Goal: Task Accomplishment & Management: Manage account settings

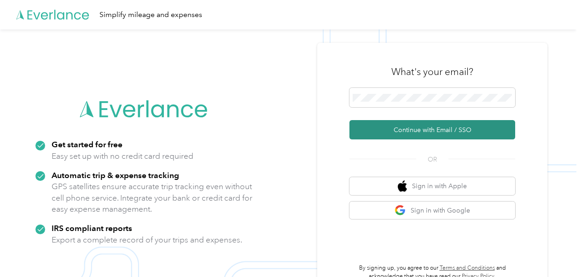
click at [427, 130] on button "Continue with Email / SSO" at bounding box center [433, 129] width 166 height 19
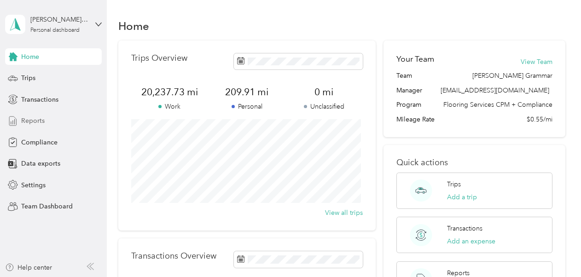
click at [37, 122] on span "Reports" at bounding box center [32, 121] width 23 height 10
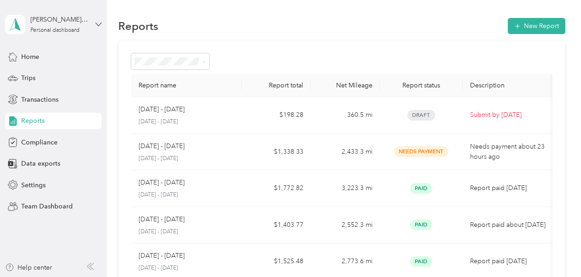
click at [96, 23] on icon at bounding box center [98, 24] width 6 height 6
click at [46, 73] on div "Team dashboard" at bounding box center [37, 76] width 49 height 10
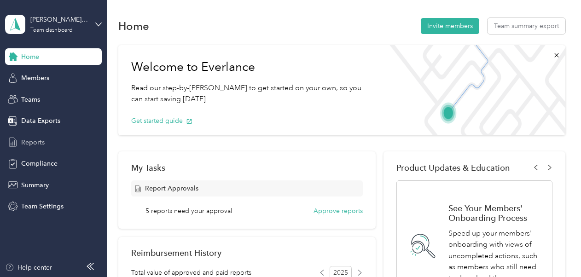
click at [35, 140] on span "Reports" at bounding box center [32, 143] width 23 height 10
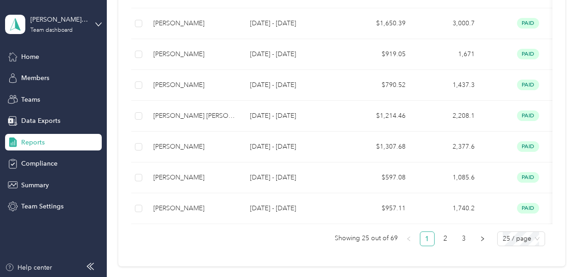
scroll to position [772, 0]
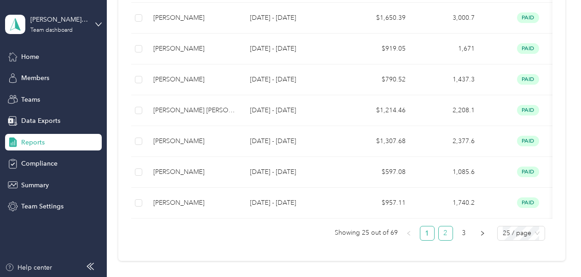
click at [442, 233] on link "2" at bounding box center [446, 234] width 14 height 14
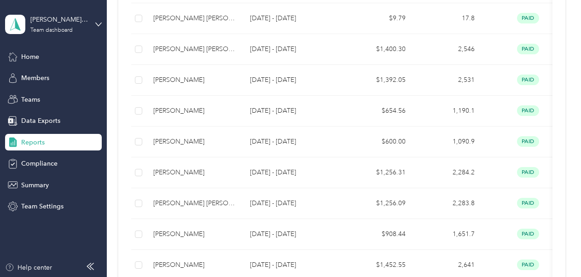
scroll to position [853, 0]
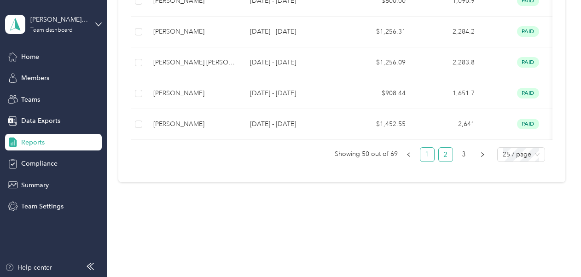
click at [424, 153] on link "1" at bounding box center [427, 155] width 14 height 14
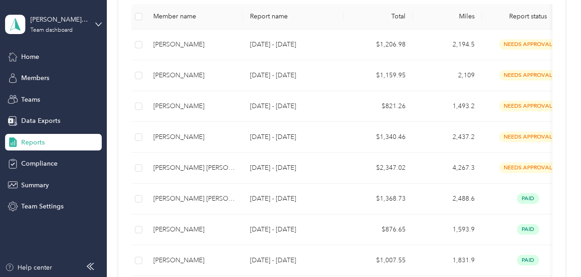
scroll to position [184, 0]
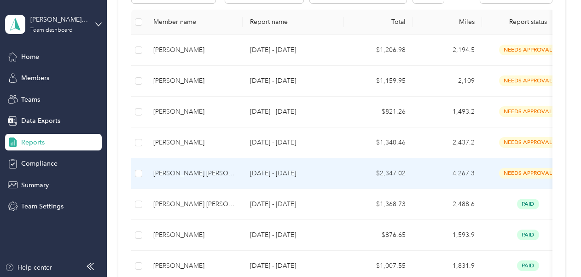
click at [195, 174] on div "[PERSON_NAME] [PERSON_NAME]" at bounding box center [194, 174] width 82 height 10
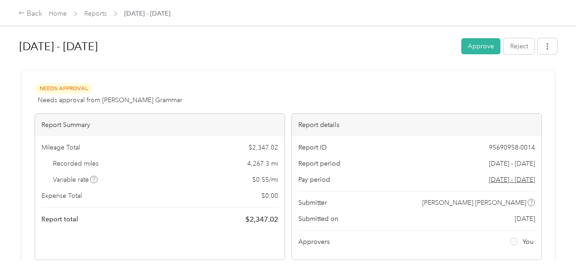
click at [233, 67] on div at bounding box center [288, 67] width 538 height 10
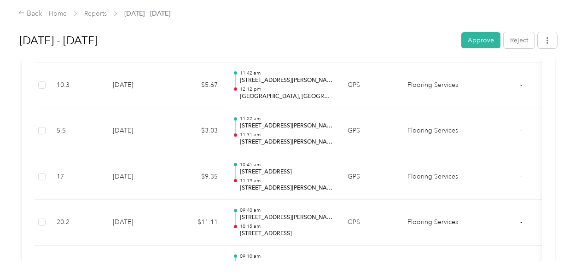
scroll to position [365, 0]
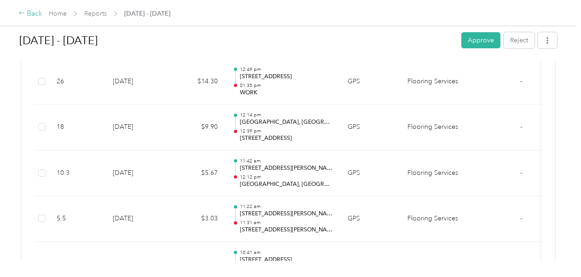
click at [30, 11] on div "Back" at bounding box center [30, 13] width 24 height 11
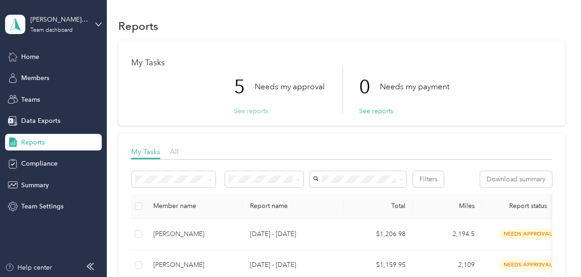
click at [249, 112] on button "See reports" at bounding box center [251, 111] width 34 height 10
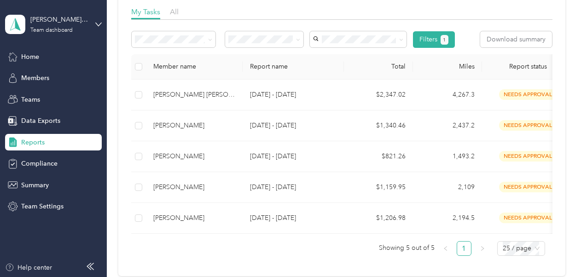
scroll to position [140, 0]
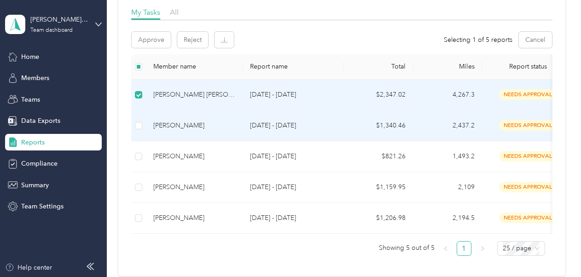
click at [139, 131] on td at bounding box center [138, 126] width 15 height 31
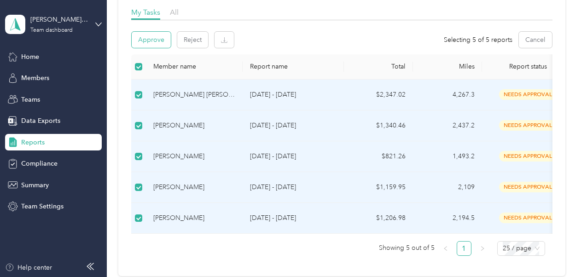
click at [152, 34] on button "Approve" at bounding box center [151, 40] width 39 height 16
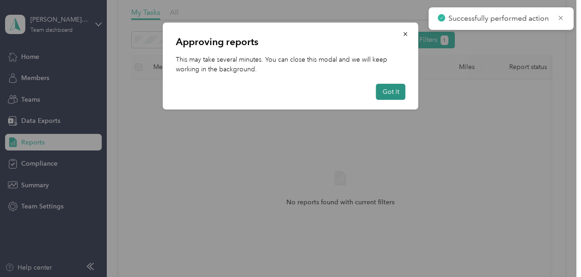
click at [386, 90] on button "Got it" at bounding box center [390, 92] width 29 height 16
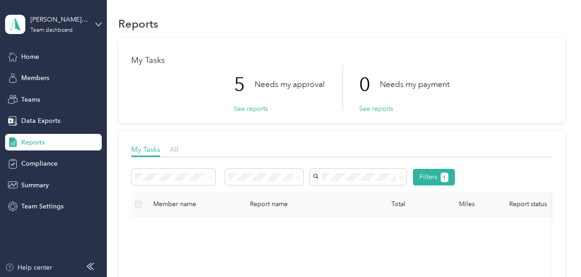
scroll to position [0, 0]
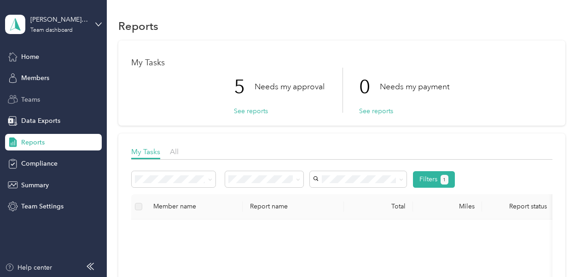
click at [29, 100] on span "Teams" at bounding box center [30, 100] width 19 height 10
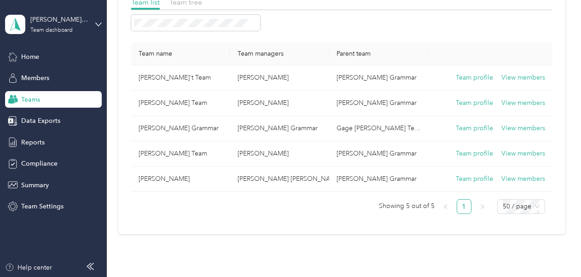
scroll to position [78, 0]
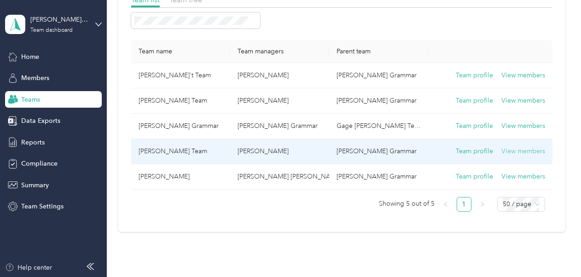
click at [510, 150] on button "View members" at bounding box center [523, 151] width 44 height 10
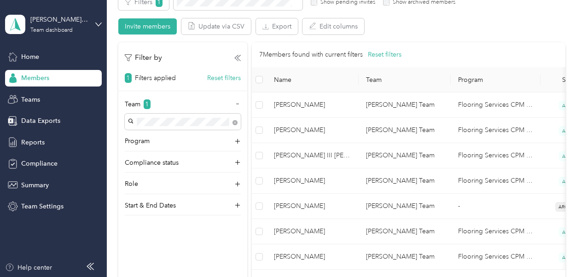
scroll to position [179, 0]
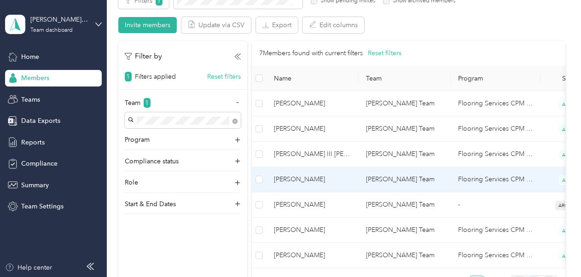
click at [301, 180] on span "[PERSON_NAME]" at bounding box center [312, 180] width 77 height 10
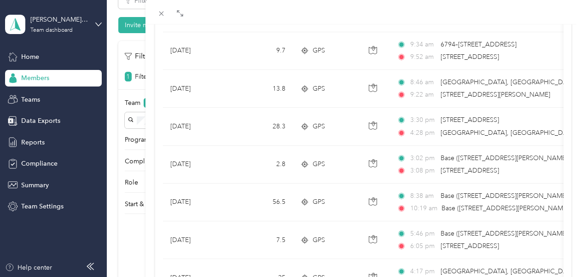
scroll to position [230, 0]
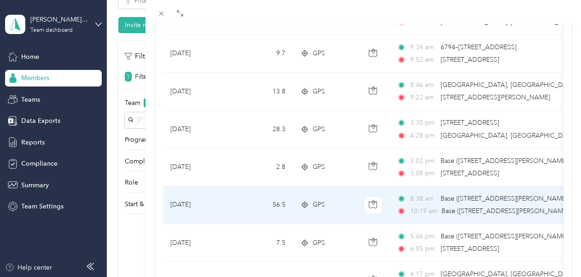
click at [450, 197] on span "Base ([STREET_ADDRESS][PERSON_NAME])" at bounding box center [505, 199] width 129 height 8
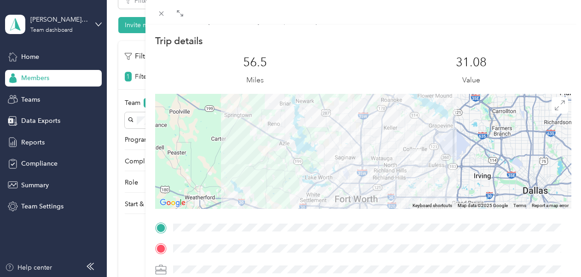
scroll to position [14, 0]
click at [159, 12] on icon at bounding box center [161, 14] width 8 height 8
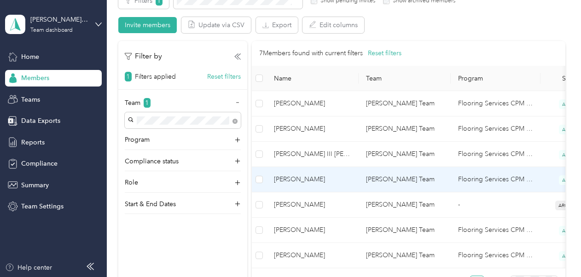
click at [301, 175] on span "[PERSON_NAME]" at bounding box center [312, 180] width 77 height 10
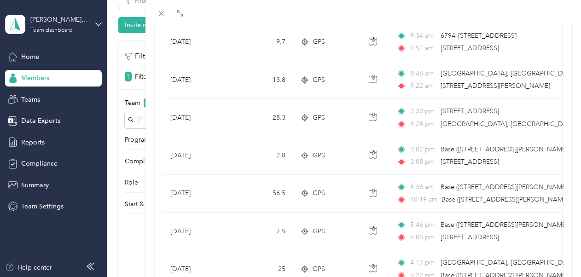
scroll to position [243, 0]
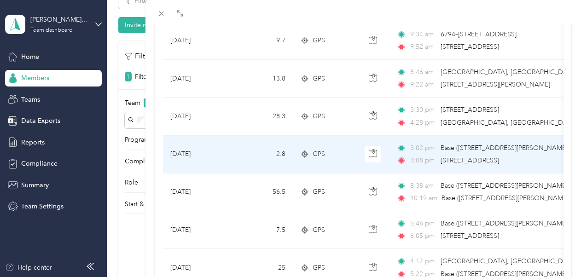
click at [427, 152] on div "3:02 pm Base ([STREET_ADDRESS][PERSON_NAME]) 3:08 pm [STREET_ADDRESS]" at bounding box center [493, 154] width 193 height 23
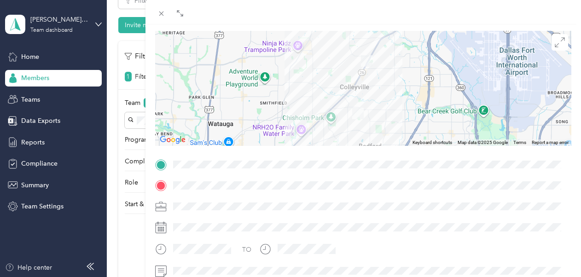
scroll to position [100, 0]
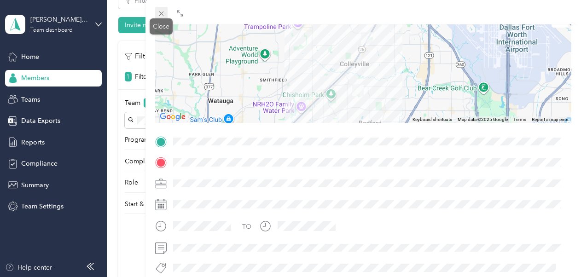
click at [157, 11] on icon at bounding box center [161, 14] width 8 height 8
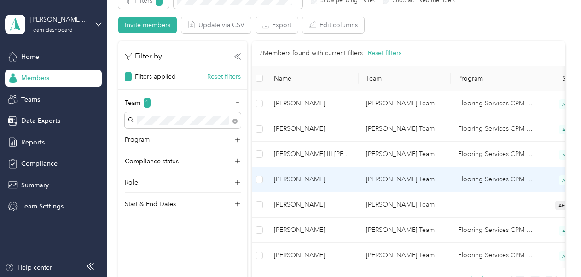
click at [315, 178] on span "[PERSON_NAME]" at bounding box center [312, 180] width 77 height 10
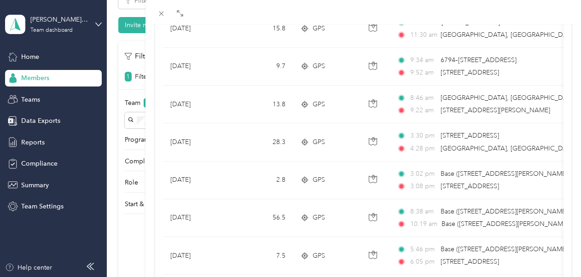
scroll to position [213, 0]
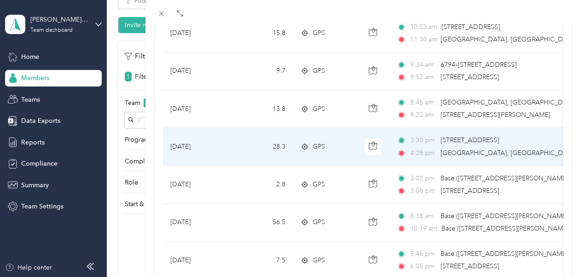
click at [447, 143] on span "[STREET_ADDRESS]" at bounding box center [470, 140] width 58 height 8
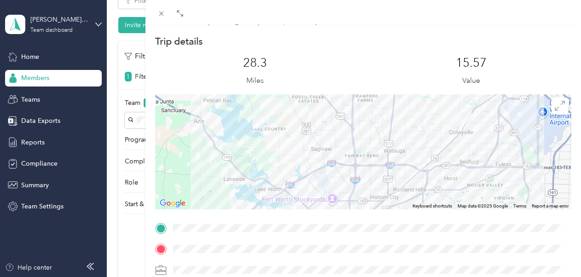
scroll to position [14, 0]
click at [161, 14] on icon at bounding box center [161, 14] width 5 height 5
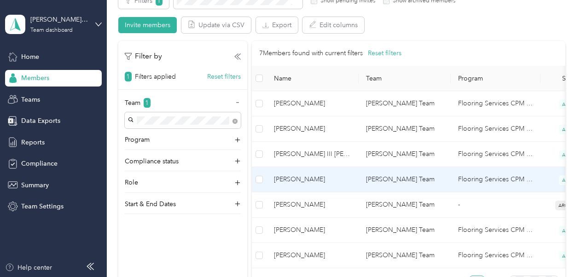
click at [309, 176] on span "[PERSON_NAME]" at bounding box center [312, 180] width 77 height 10
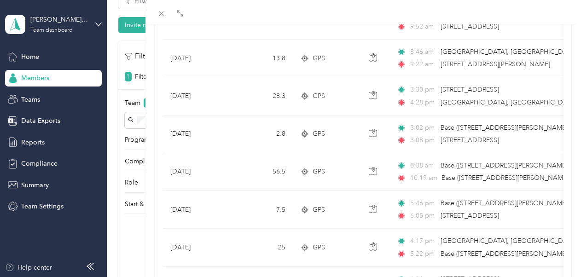
scroll to position [266, 0]
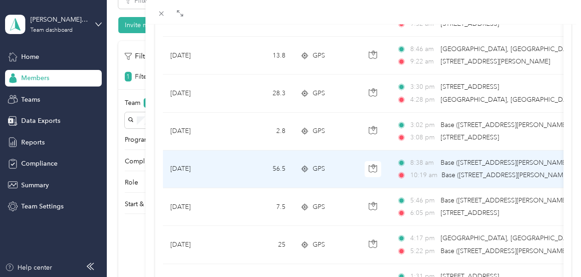
click at [434, 165] on span "8:38 am" at bounding box center [423, 163] width 26 height 10
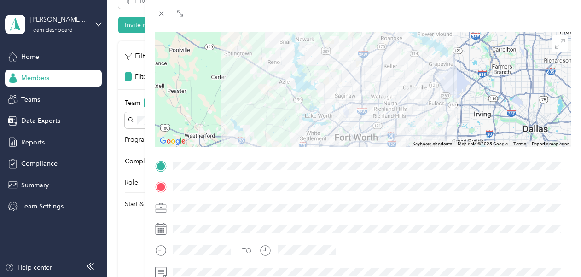
scroll to position [78, 0]
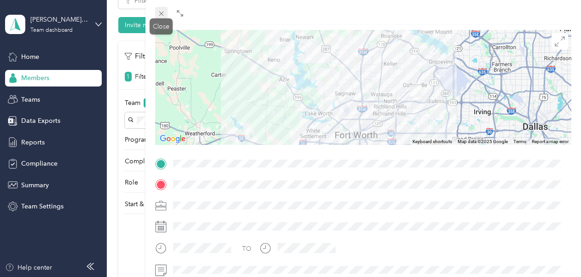
click at [159, 14] on icon at bounding box center [161, 14] width 8 height 8
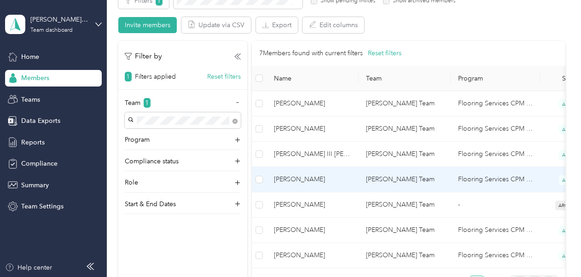
click at [306, 177] on span "[PERSON_NAME]" at bounding box center [312, 180] width 77 height 10
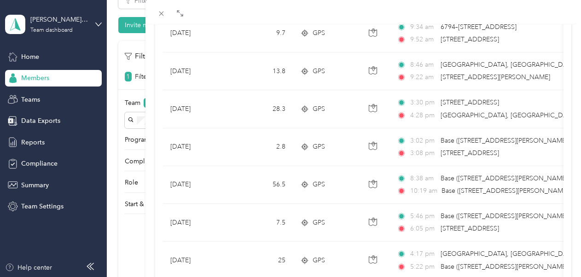
scroll to position [257, 0]
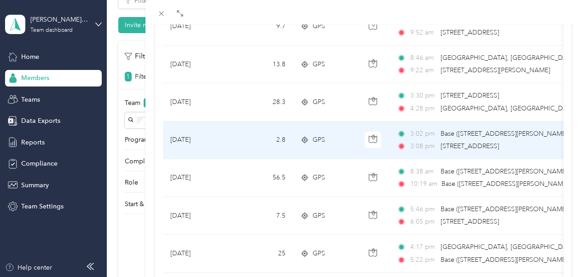
click at [201, 137] on td "[DATE]" at bounding box center [197, 141] width 69 height 38
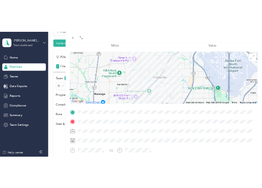
scroll to position [62, 0]
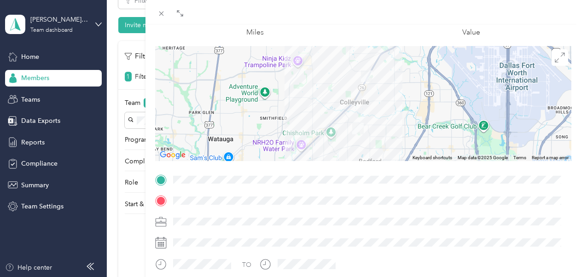
click at [470, 96] on div at bounding box center [363, 103] width 417 height 115
click at [388, 75] on div at bounding box center [363, 103] width 417 height 115
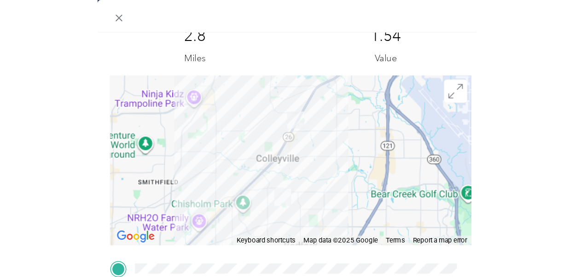
scroll to position [61, 0]
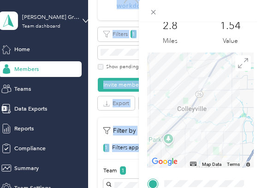
drag, startPoint x: 187, startPoint y: 1, endPoint x: 236, endPoint y: -30, distance: 58.2
click at [236, 0] on html "[PERSON_NAME] Grammar Team dashboard Home Members Teams Data Exports Reports Co…" at bounding box center [128, 94] width 257 height 188
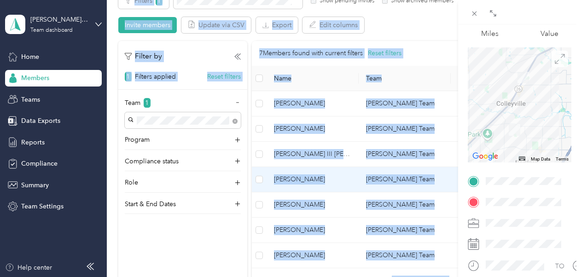
scroll to position [62, 0]
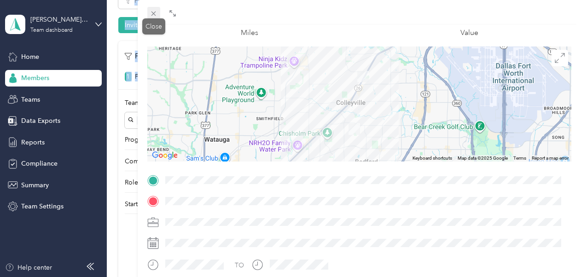
click at [156, 12] on icon at bounding box center [154, 14] width 8 height 8
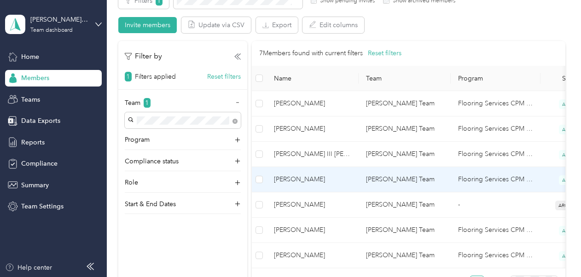
click at [304, 175] on span "[PERSON_NAME]" at bounding box center [312, 180] width 77 height 10
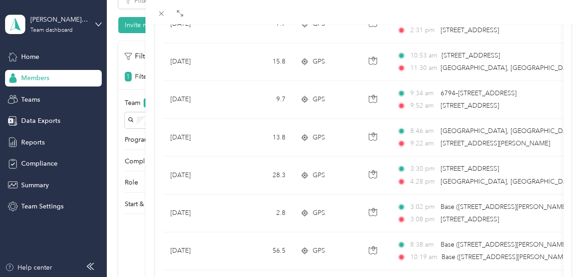
scroll to position [198, 0]
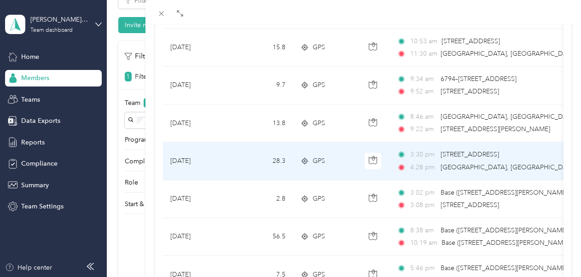
click at [445, 155] on span "[STREET_ADDRESS]" at bounding box center [470, 155] width 58 height 8
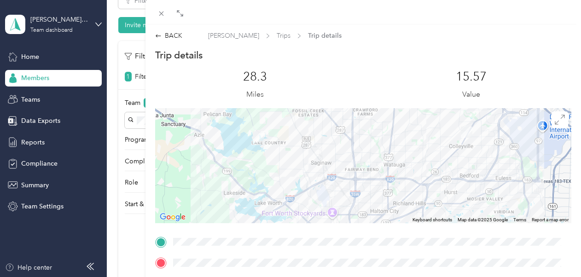
click at [254, 144] on div at bounding box center [363, 165] width 417 height 115
click at [255, 144] on div at bounding box center [363, 165] width 417 height 115
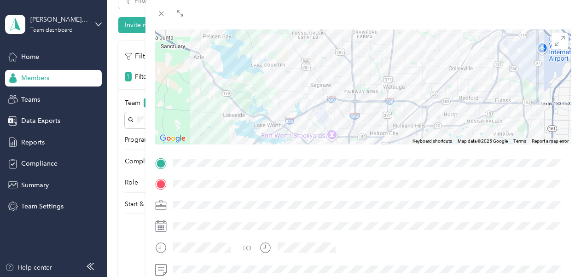
scroll to position [79, 0]
click at [161, 14] on icon at bounding box center [161, 14] width 8 height 8
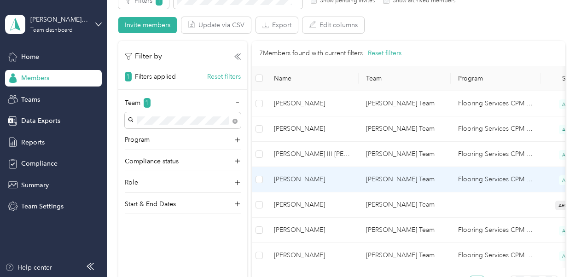
click at [376, 177] on td "[PERSON_NAME] Team" at bounding box center [405, 179] width 92 height 25
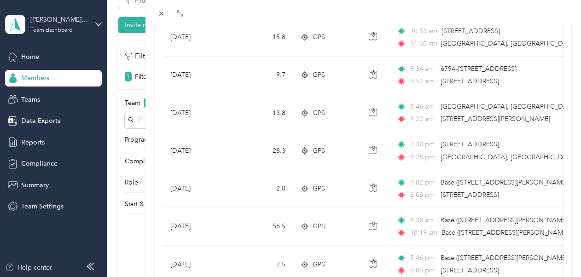
scroll to position [210, 0]
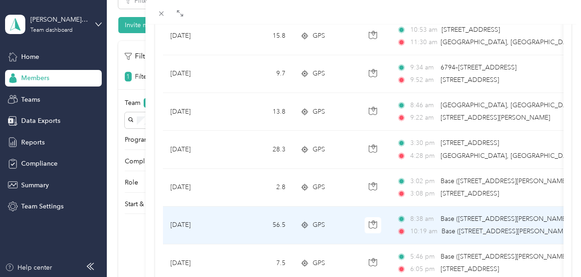
click at [431, 216] on span "8:38 am" at bounding box center [423, 219] width 26 height 10
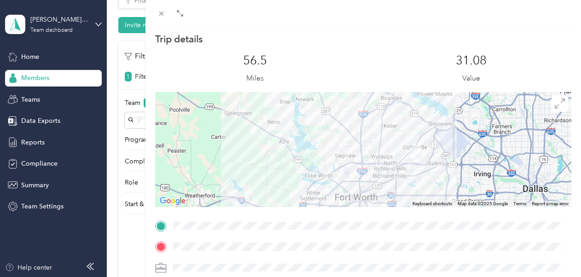
scroll to position [16, 0]
click at [314, 142] on div at bounding box center [363, 150] width 417 height 115
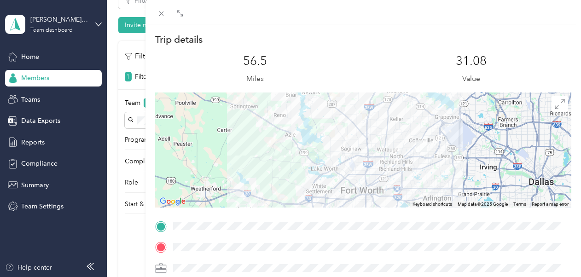
drag, startPoint x: 309, startPoint y: 134, endPoint x: 314, endPoint y: 137, distance: 6.0
click at [314, 137] on div at bounding box center [363, 150] width 417 height 115
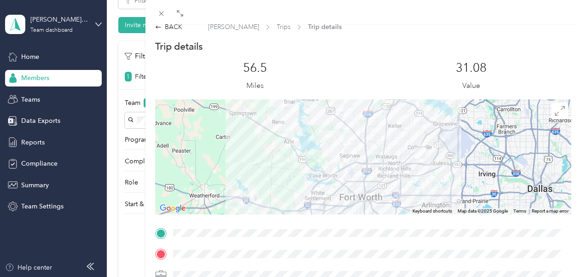
scroll to position [0, 0]
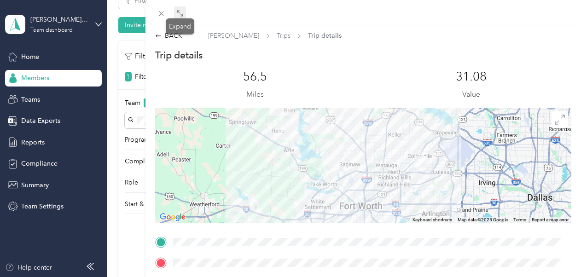
click at [181, 14] on icon at bounding box center [182, 14] width 3 height 3
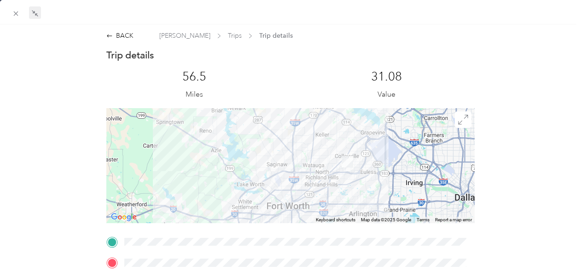
click at [262, 162] on div at bounding box center [290, 165] width 368 height 115
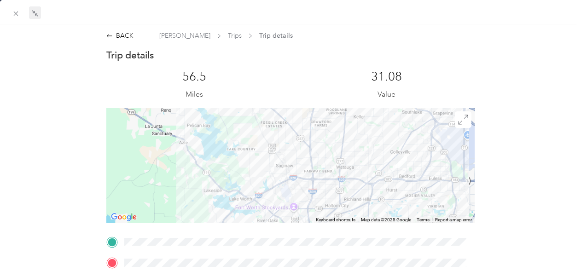
click at [262, 162] on div at bounding box center [290, 165] width 368 height 115
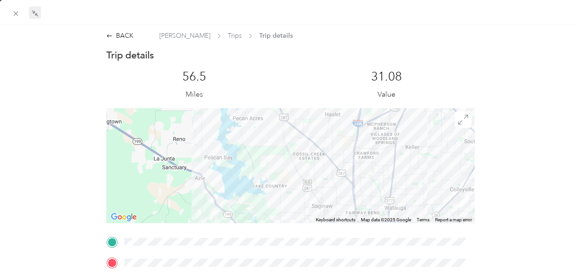
drag, startPoint x: 262, startPoint y: 162, endPoint x: 297, endPoint y: 204, distance: 54.2
click at [297, 204] on div at bounding box center [290, 165] width 368 height 115
click at [267, 173] on div at bounding box center [290, 165] width 368 height 115
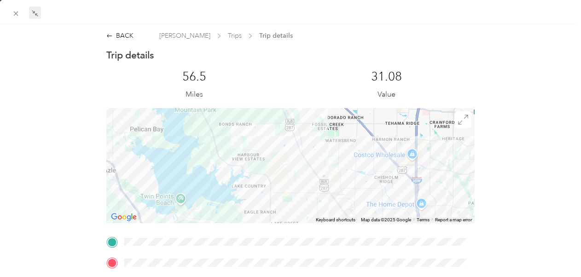
drag, startPoint x: 288, startPoint y: 190, endPoint x: 268, endPoint y: 175, distance: 24.8
click at [268, 175] on div at bounding box center [290, 165] width 368 height 115
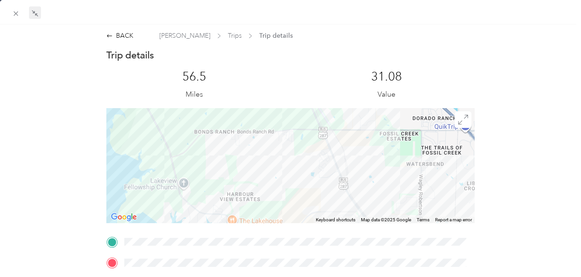
drag, startPoint x: 224, startPoint y: 143, endPoint x: 239, endPoint y: 201, distance: 60.0
click at [239, 201] on div at bounding box center [290, 165] width 368 height 115
